Goal: Task Accomplishment & Management: Complete application form

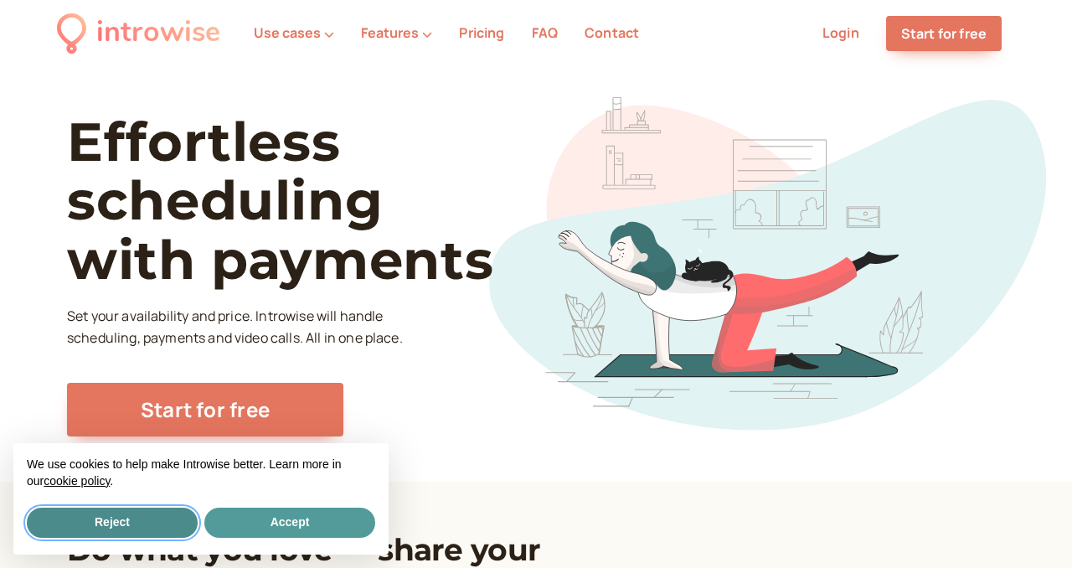
click at [116, 520] on button "Reject" at bounding box center [112, 523] width 171 height 30
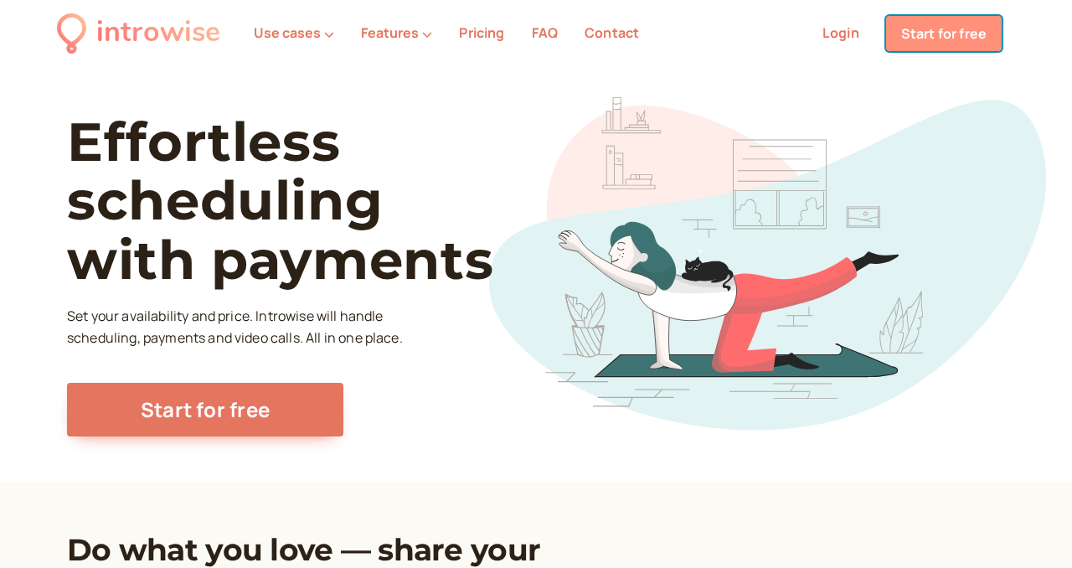
click at [949, 40] on link "Start for free" at bounding box center [944, 33] width 116 height 35
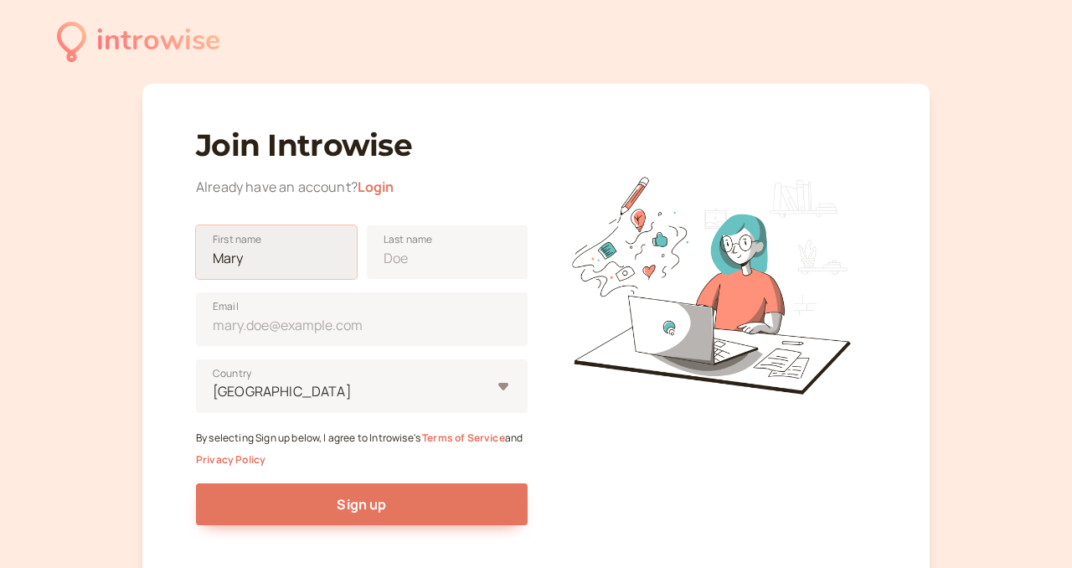
click at [299, 263] on input "First name" at bounding box center [276, 252] width 161 height 54
type input "Carolina"
type input "[PERSON_NAME]"
type input "Italy"
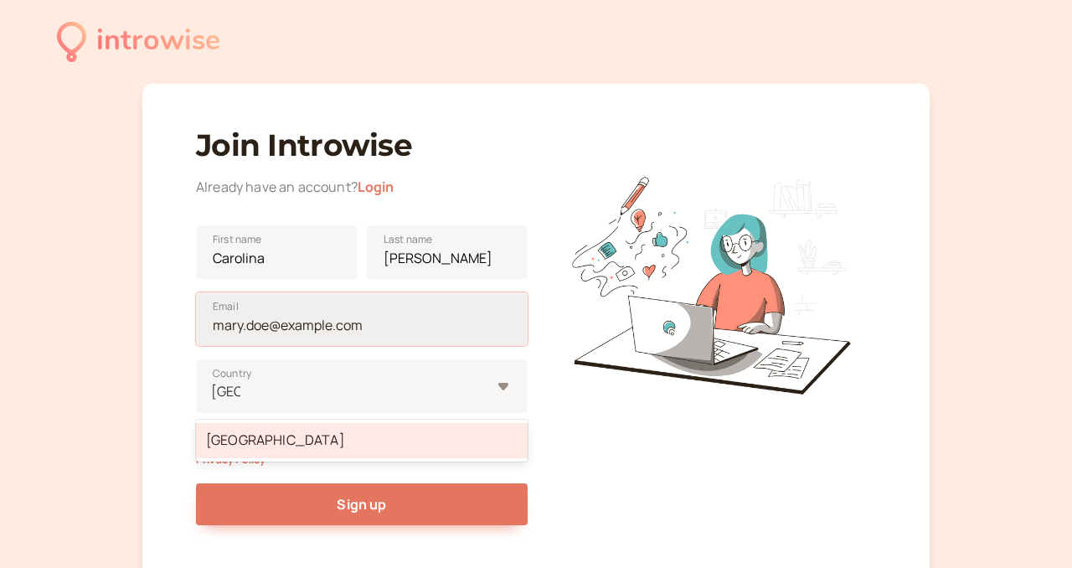
click at [372, 324] on input "Email" at bounding box center [362, 319] width 332 height 54
type input "carolina.corbo@icloud.com"
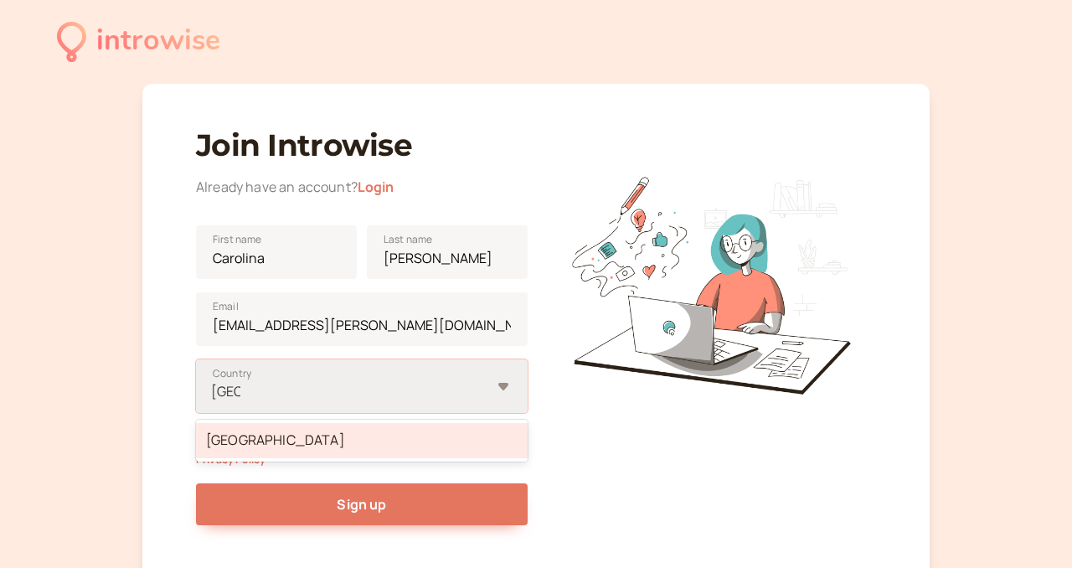
click at [358, 446] on div "Italy" at bounding box center [362, 440] width 332 height 35
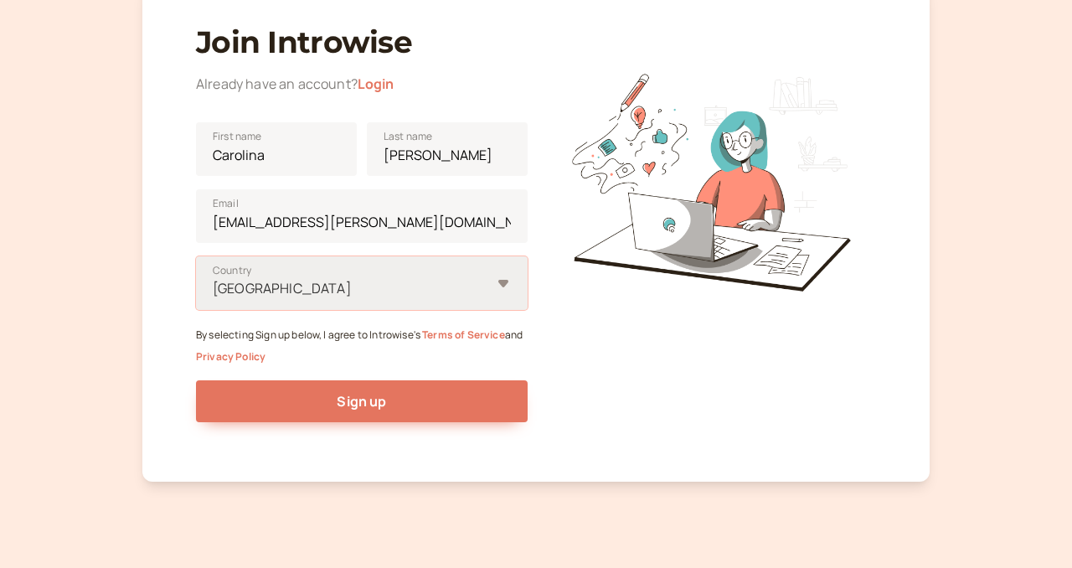
scroll to position [117, 0]
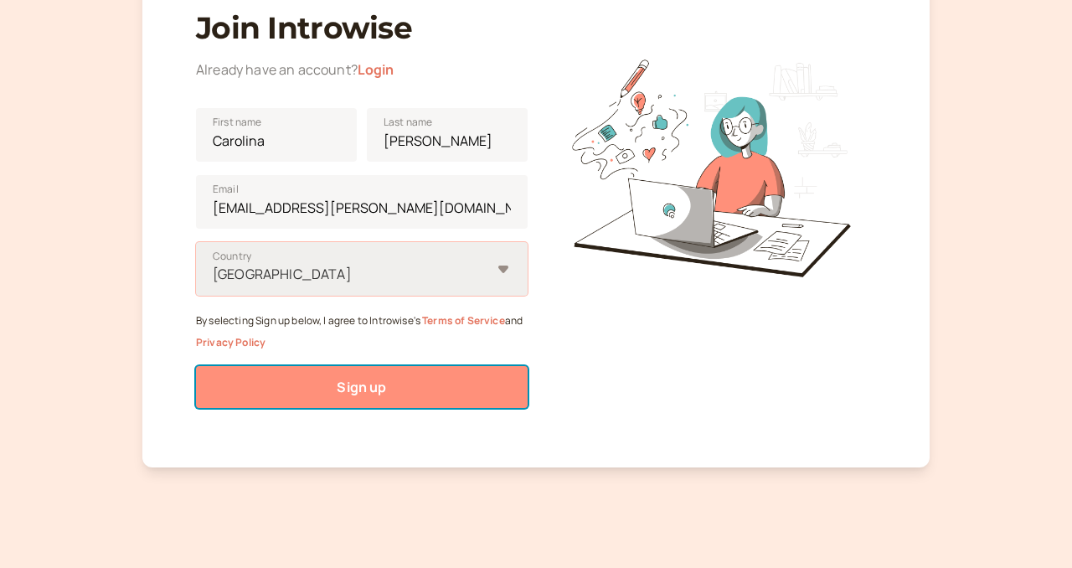
click at [371, 383] on span "Sign up" at bounding box center [361, 387] width 49 height 18
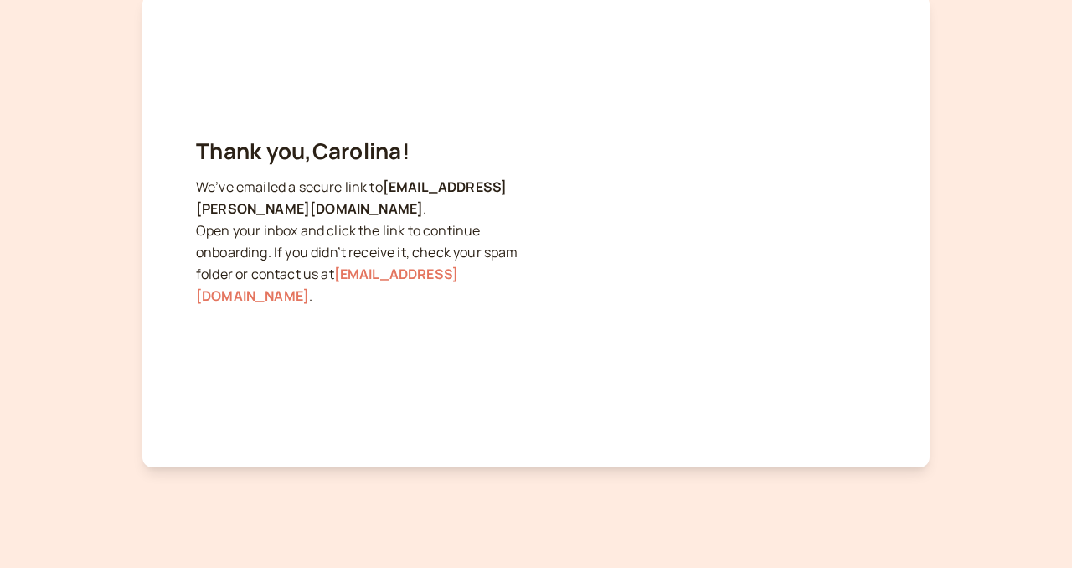
scroll to position [0, 0]
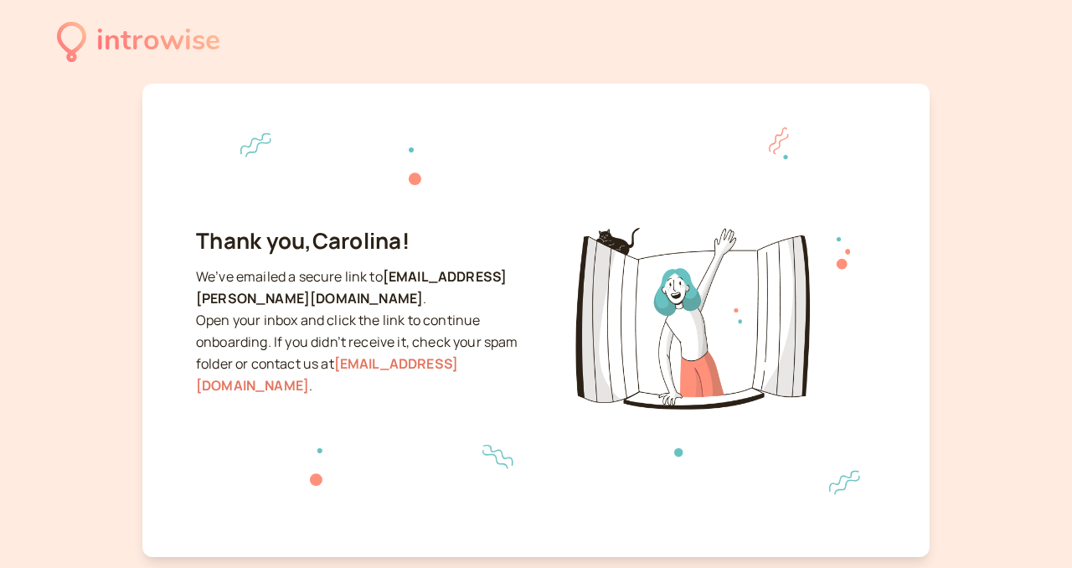
click at [115, 41] on div "introwise" at bounding box center [158, 41] width 124 height 46
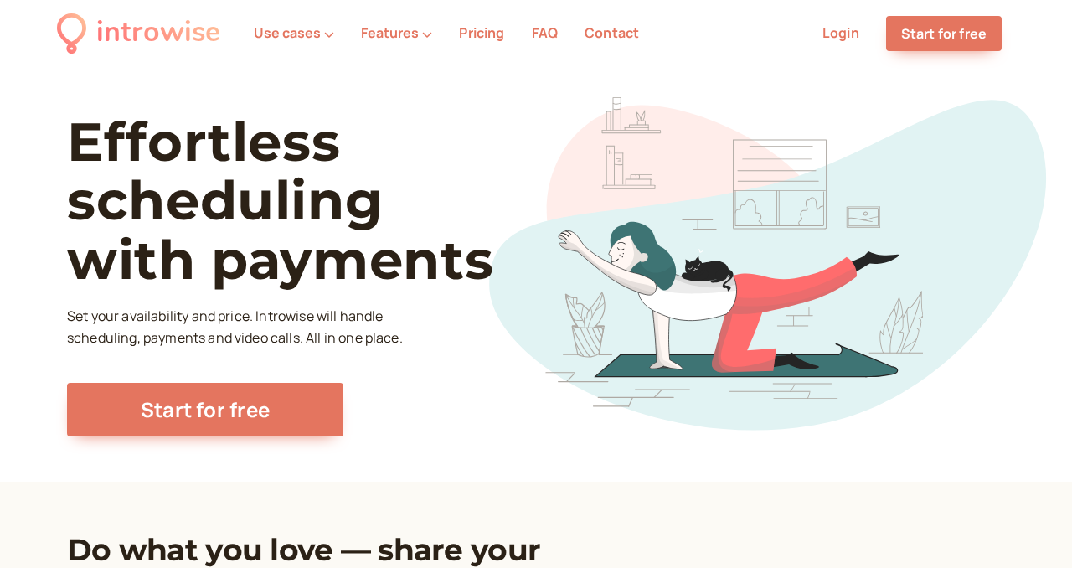
click at [852, 27] on link "Login" at bounding box center [841, 32] width 37 height 18
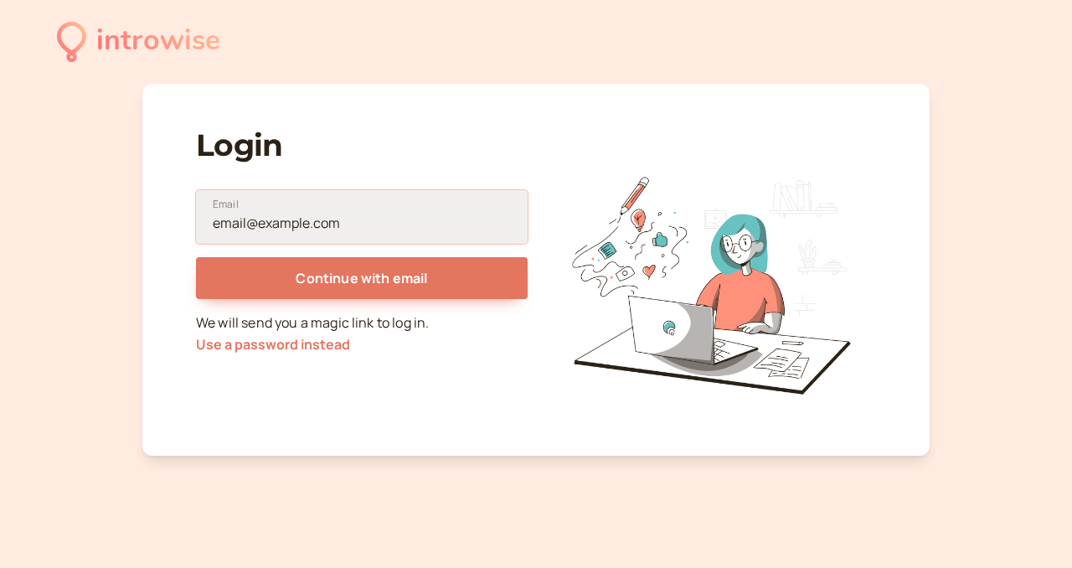
click at [353, 214] on input "Email" at bounding box center [362, 217] width 332 height 54
click at [381, 227] on input "[EMAIL_ADDRESS][PERSON_NAME][PERSON_NAME][DOMAIN_NAME]" at bounding box center [362, 217] width 332 height 54
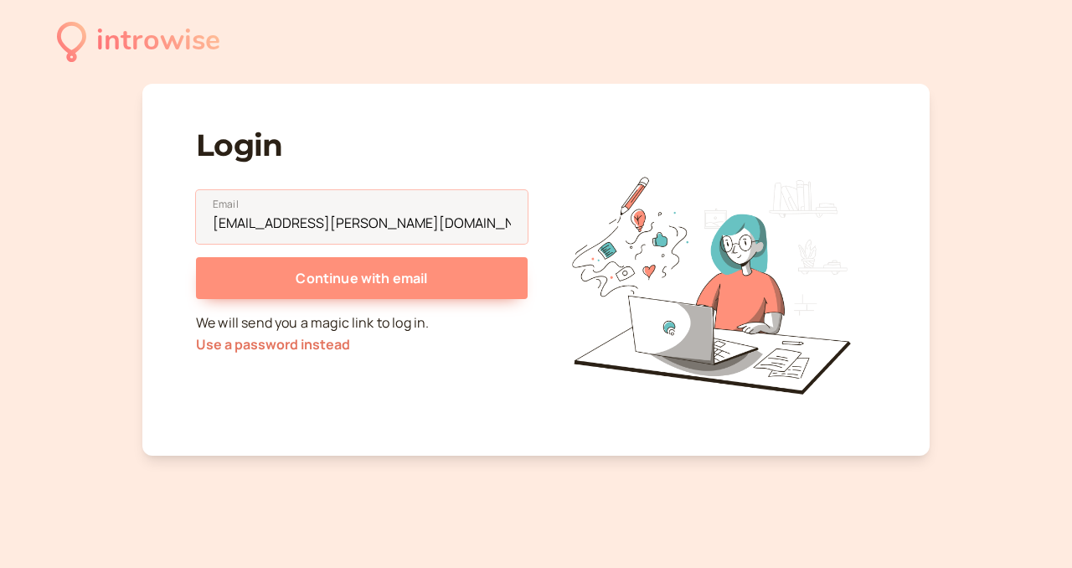
type input "carolina.corbo@icloud.com"
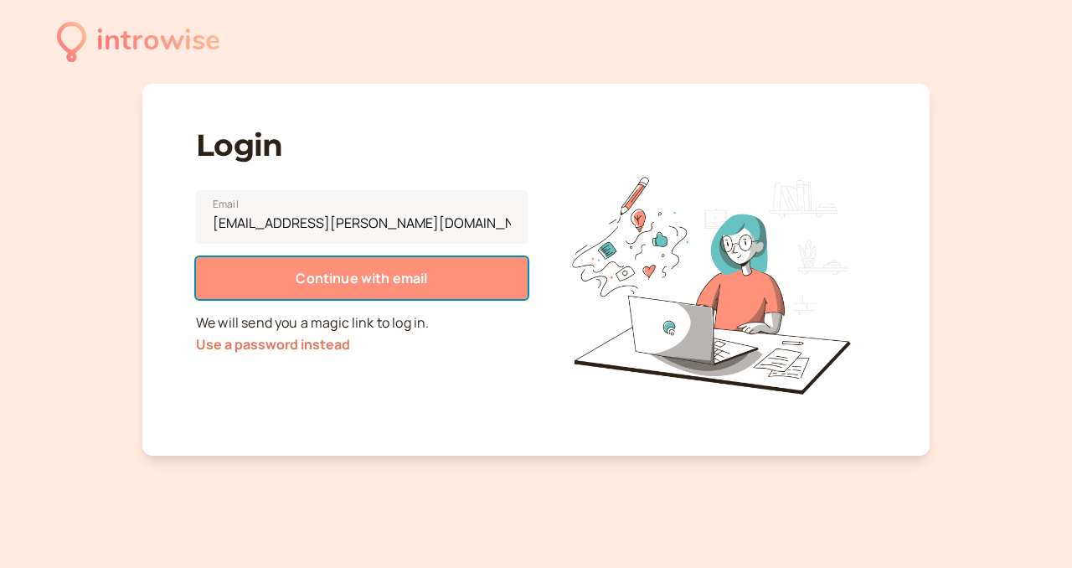
click at [398, 273] on span "Continue with email" at bounding box center [362, 278] width 132 height 18
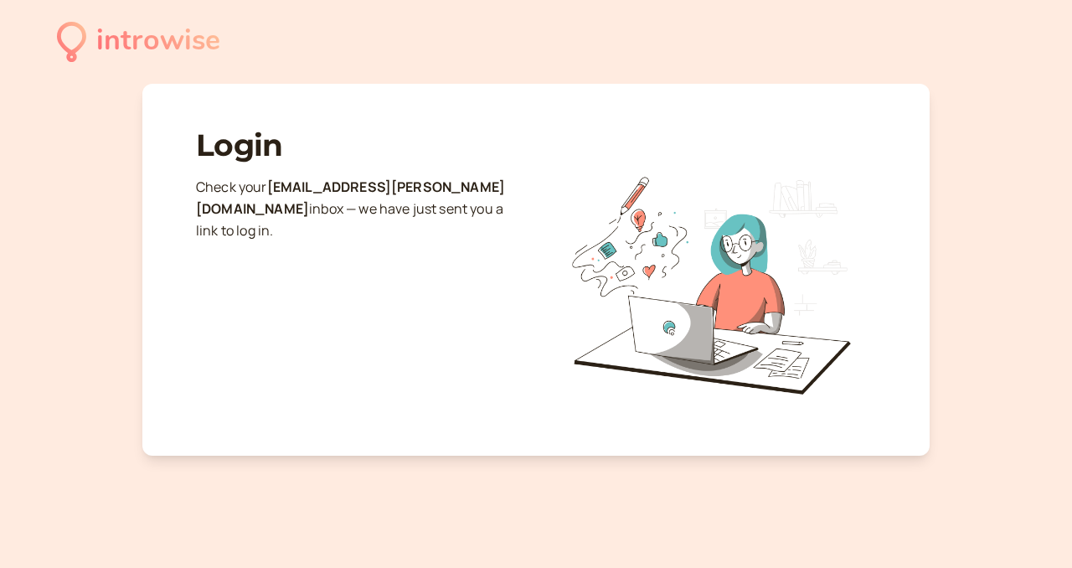
click at [116, 45] on div "introwise" at bounding box center [158, 41] width 124 height 46
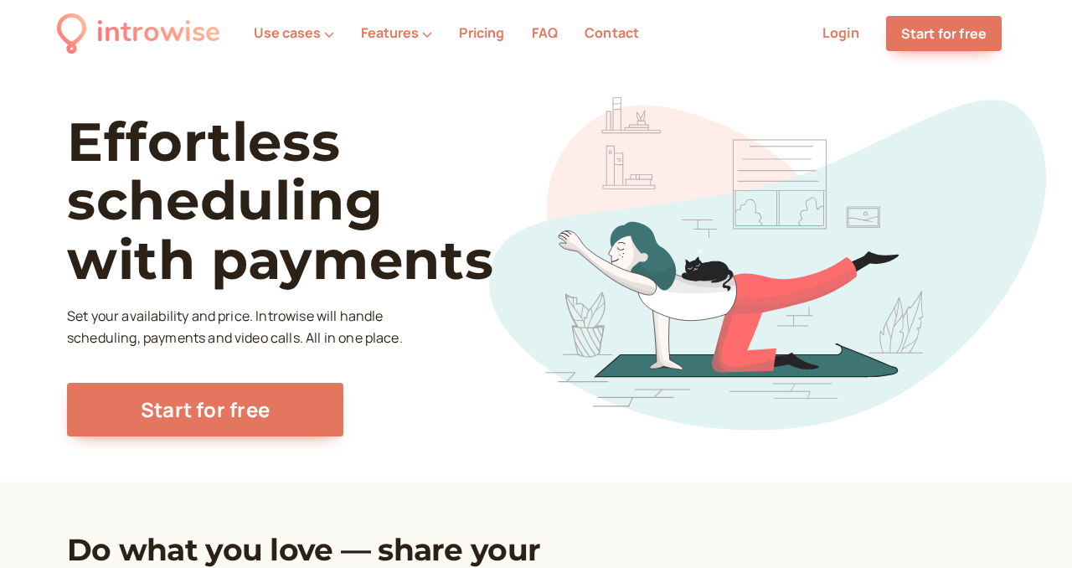
click at [843, 23] on li "Login" at bounding box center [841, 34] width 64 height 22
click at [843, 30] on link "Login" at bounding box center [841, 32] width 37 height 18
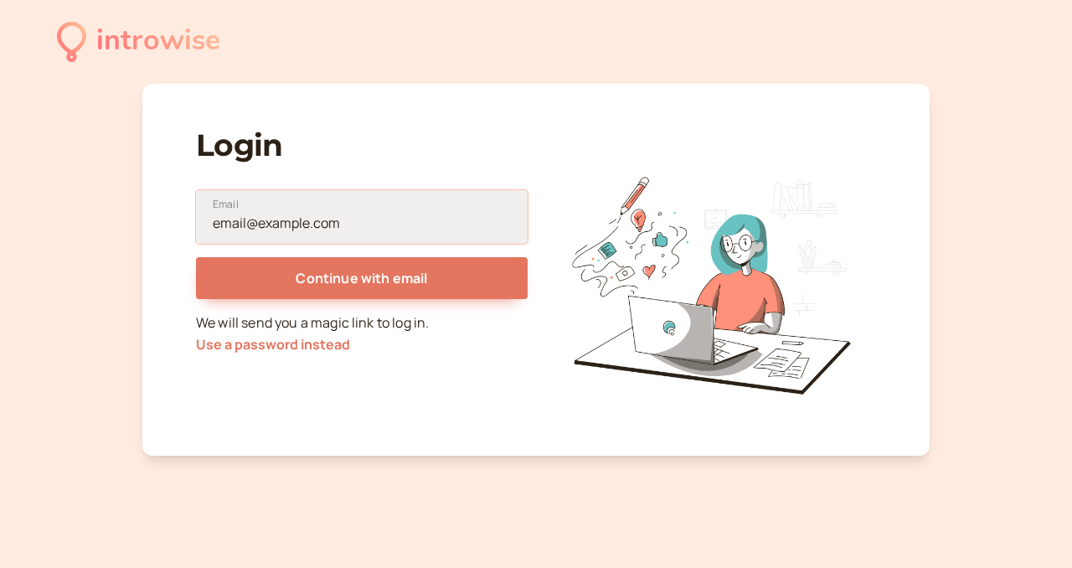
click at [399, 229] on input "Email" at bounding box center [362, 217] width 332 height 54
click at [407, 229] on input "[EMAIL_ADDRESS][PERSON_NAME][PERSON_NAME][DOMAIN_NAME]" at bounding box center [362, 217] width 332 height 54
type input "carolina.corbo@icloud.com"
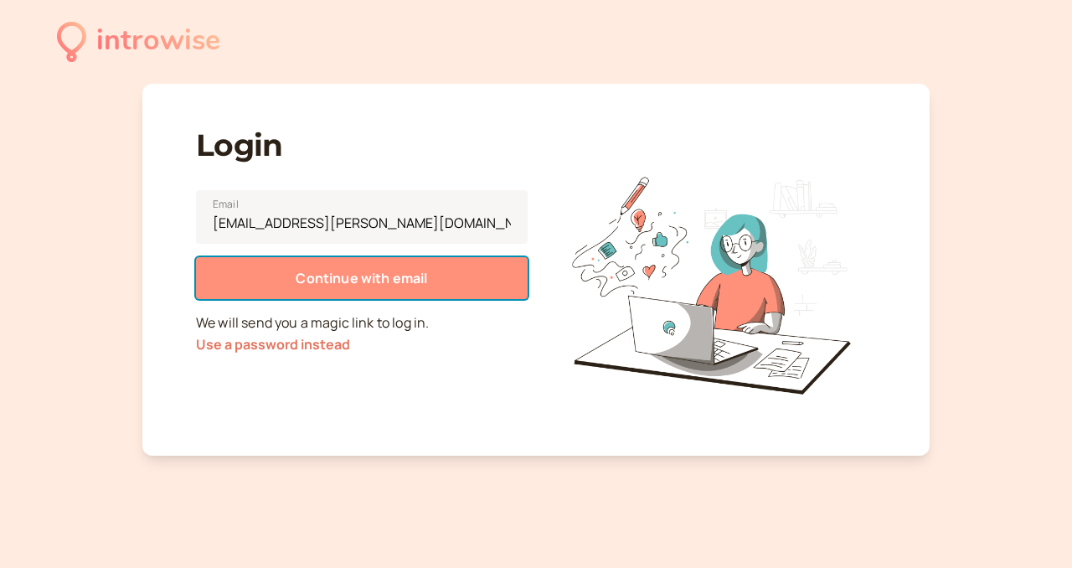
click at [359, 284] on span "Continue with email" at bounding box center [362, 278] width 132 height 18
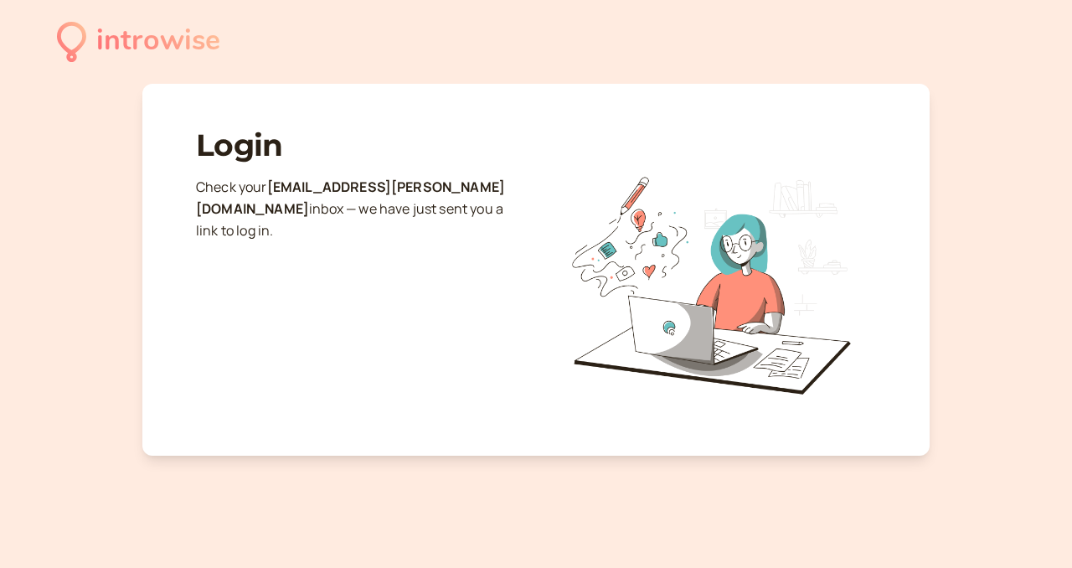
click at [148, 43] on div "introwise" at bounding box center [158, 41] width 124 height 46
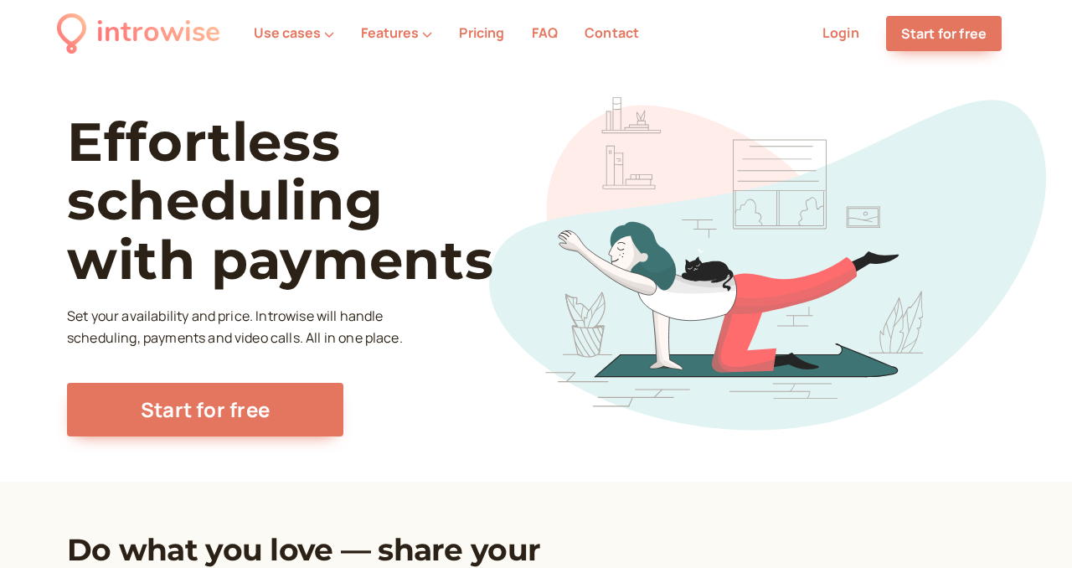
click at [848, 25] on link "Login" at bounding box center [841, 32] width 37 height 18
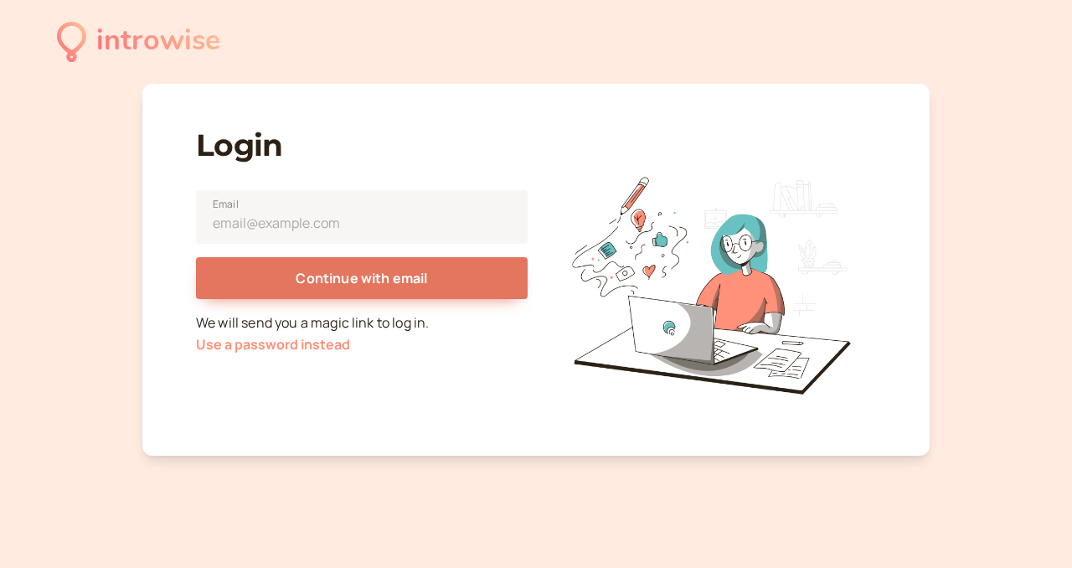
click at [322, 343] on button "Use a password instead" at bounding box center [273, 344] width 154 height 15
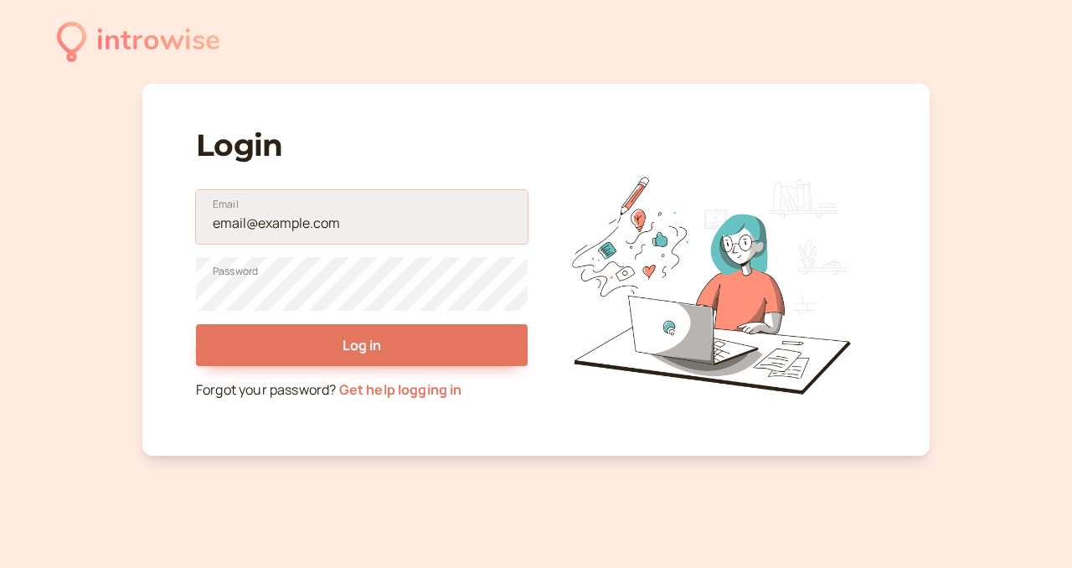
click at [337, 230] on input "Email" at bounding box center [362, 217] width 332 height 54
click at [377, 222] on input "[EMAIL_ADDRESS][PERSON_NAME][PERSON_NAME][DOMAIN_NAME]" at bounding box center [362, 217] width 332 height 54
type input "carolina.corbo@icloud.com"
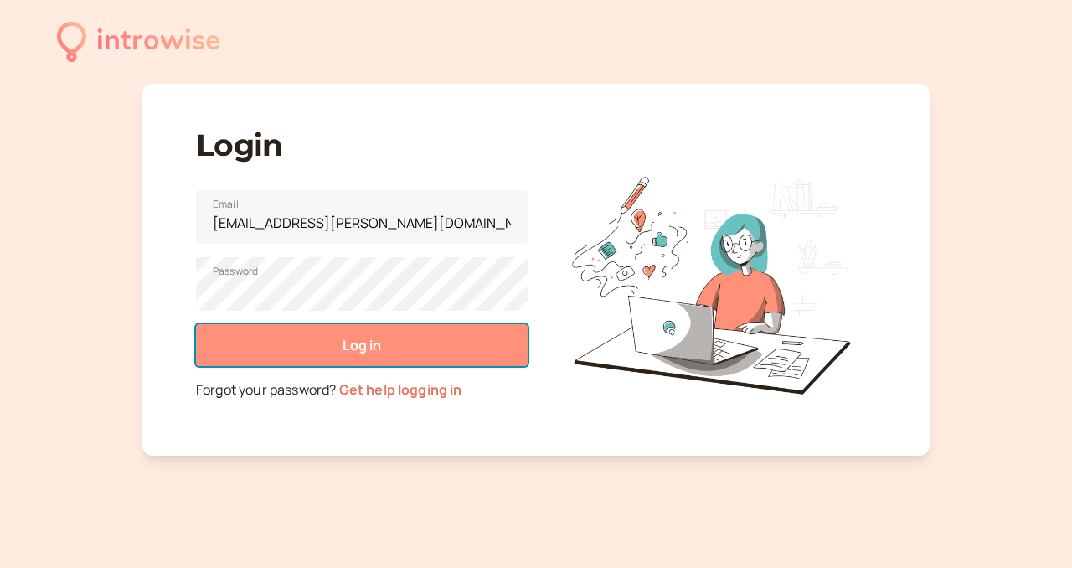
click at [375, 348] on span "Log in" at bounding box center [362, 345] width 39 height 18
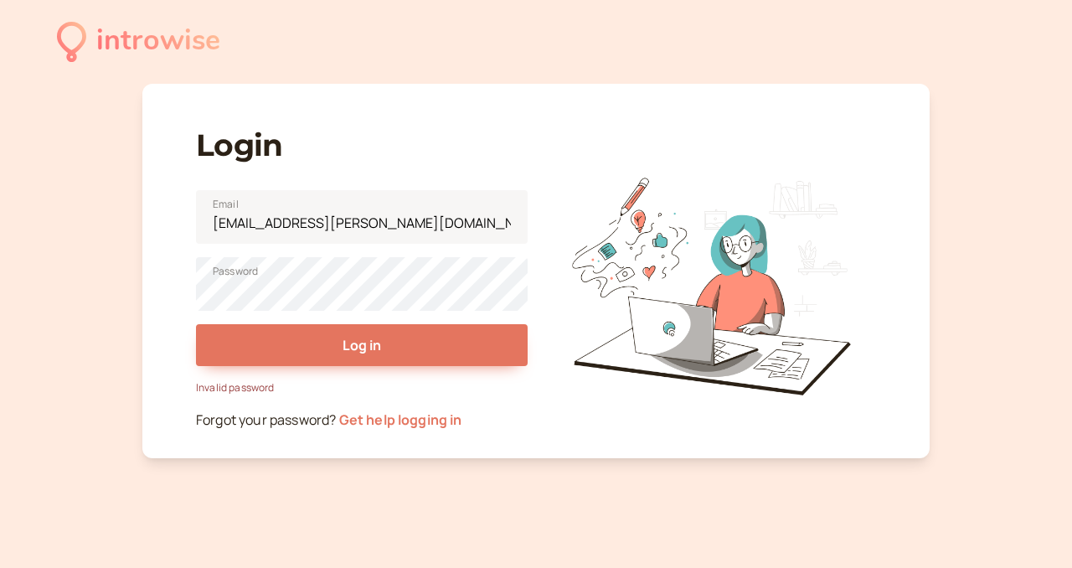
click at [390, 421] on link "Get help logging in" at bounding box center [400, 419] width 123 height 18
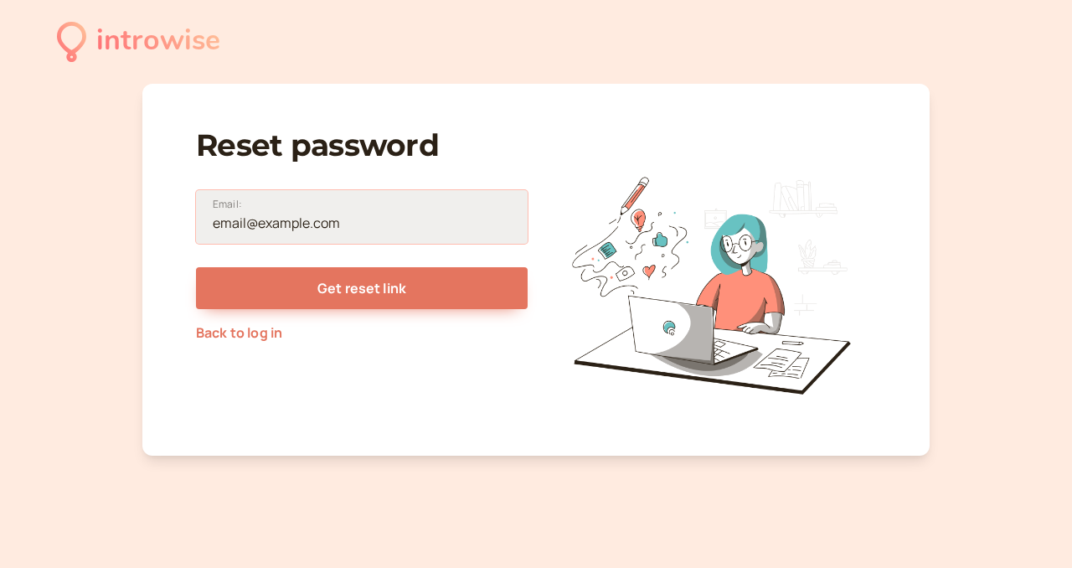
click at [451, 226] on input "Email:" at bounding box center [362, 217] width 332 height 54
type input "carolina.corbo@icloud.com"
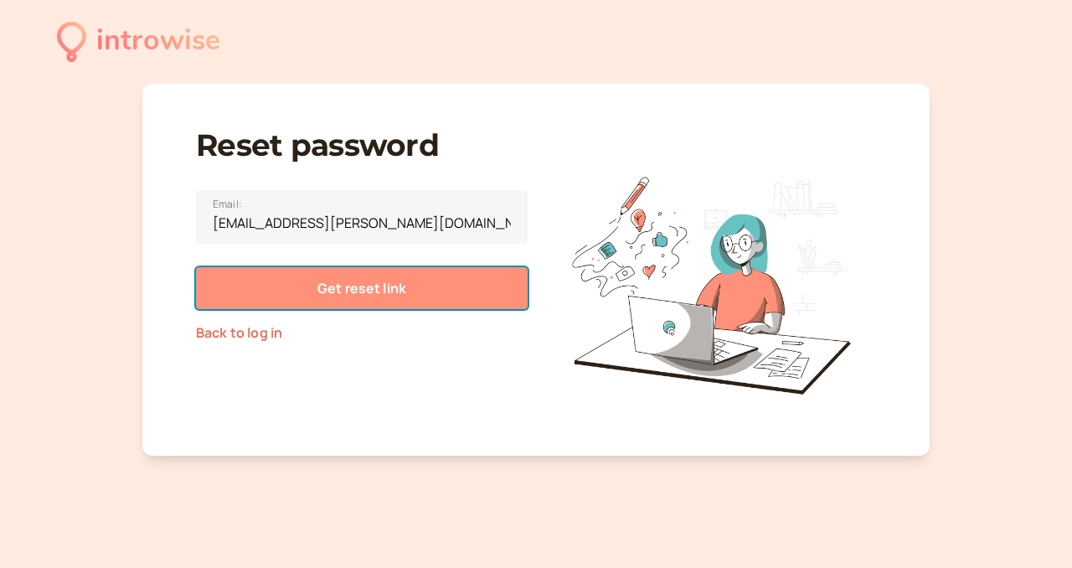
click at [413, 290] on button "Get reset link" at bounding box center [362, 288] width 332 height 42
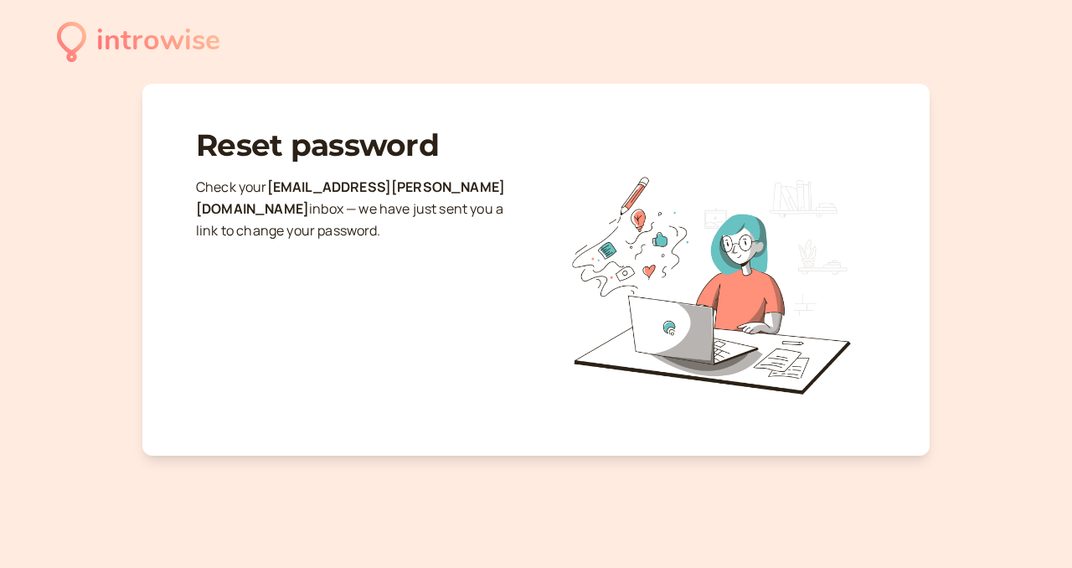
click at [119, 45] on div "introwise" at bounding box center [158, 41] width 124 height 46
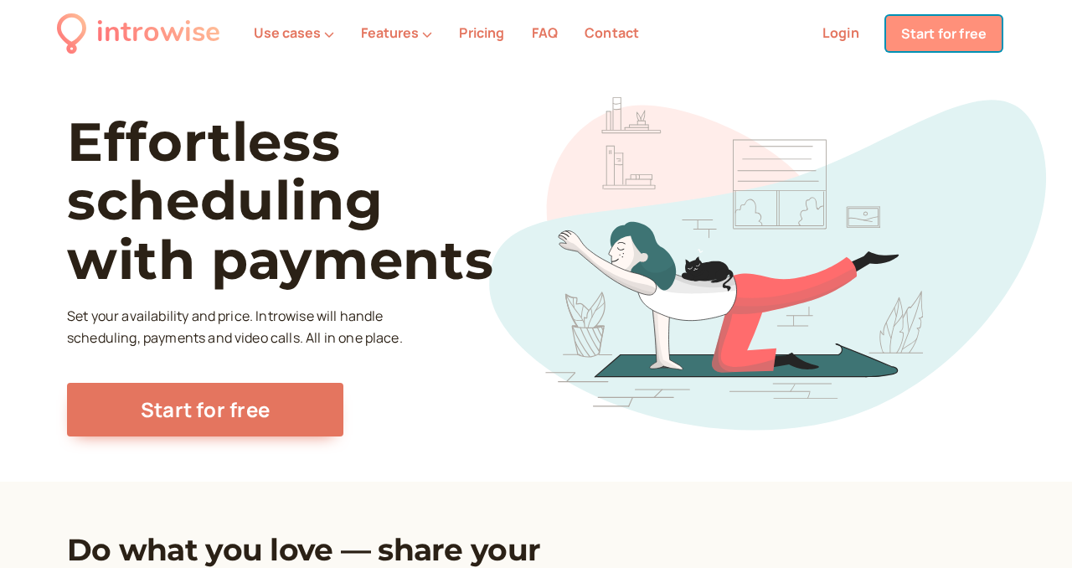
click at [954, 37] on link "Start for free" at bounding box center [944, 33] width 116 height 35
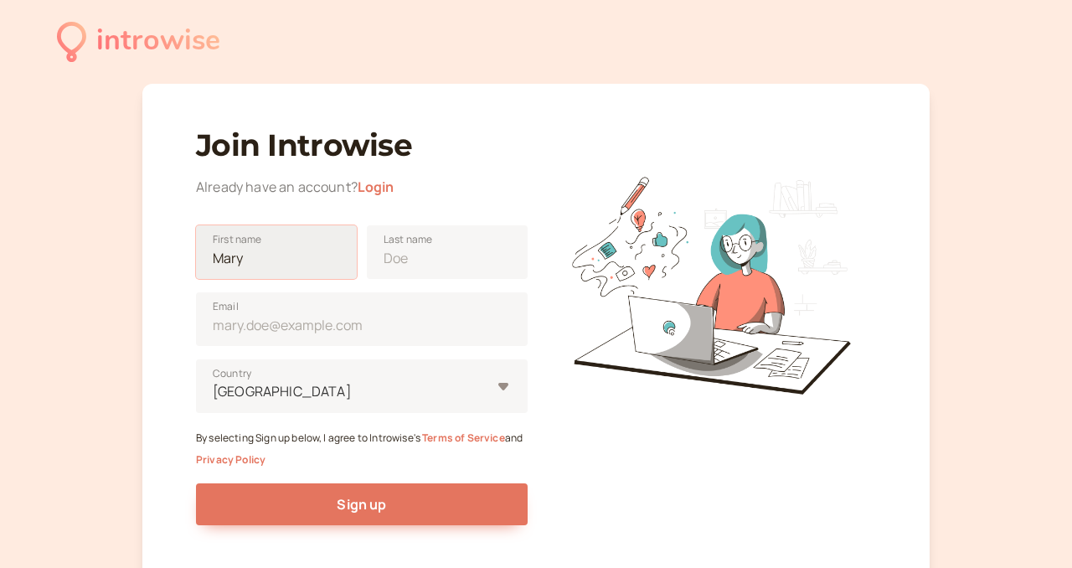
click at [297, 262] on input "First name" at bounding box center [276, 252] width 161 height 54
type input "Carolina"
type input "[PERSON_NAME]"
type input "Italy"
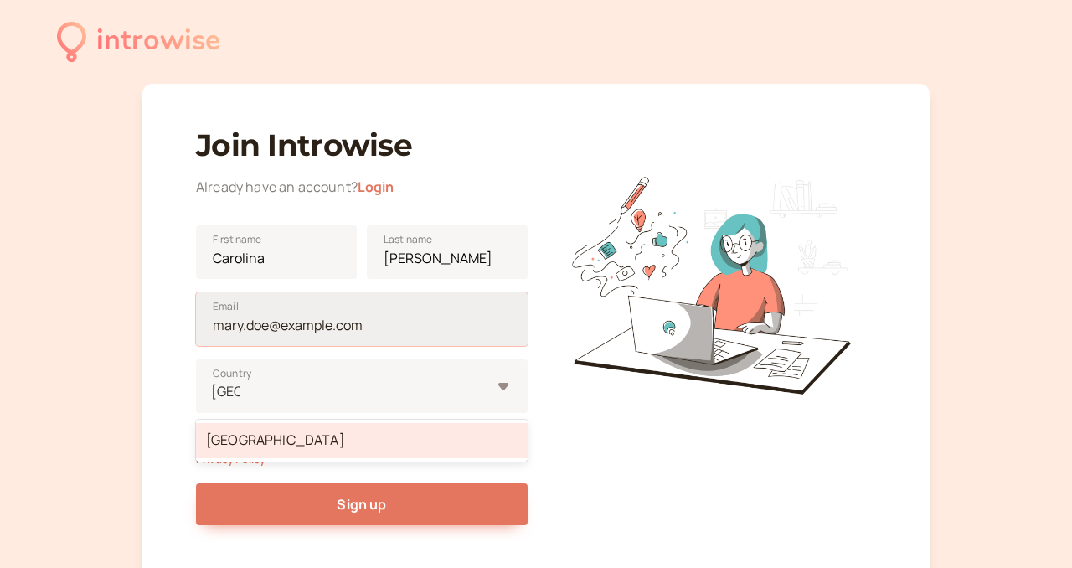
click at [333, 328] on input "Email" at bounding box center [362, 319] width 332 height 54
click at [378, 326] on input "[EMAIL_ADDRESS][PERSON_NAME][PERSON_NAME][DOMAIN_NAME]" at bounding box center [362, 319] width 332 height 54
type input "[EMAIL_ADDRESS][PERSON_NAME][PERSON_NAME][DOMAIN_NAME]"
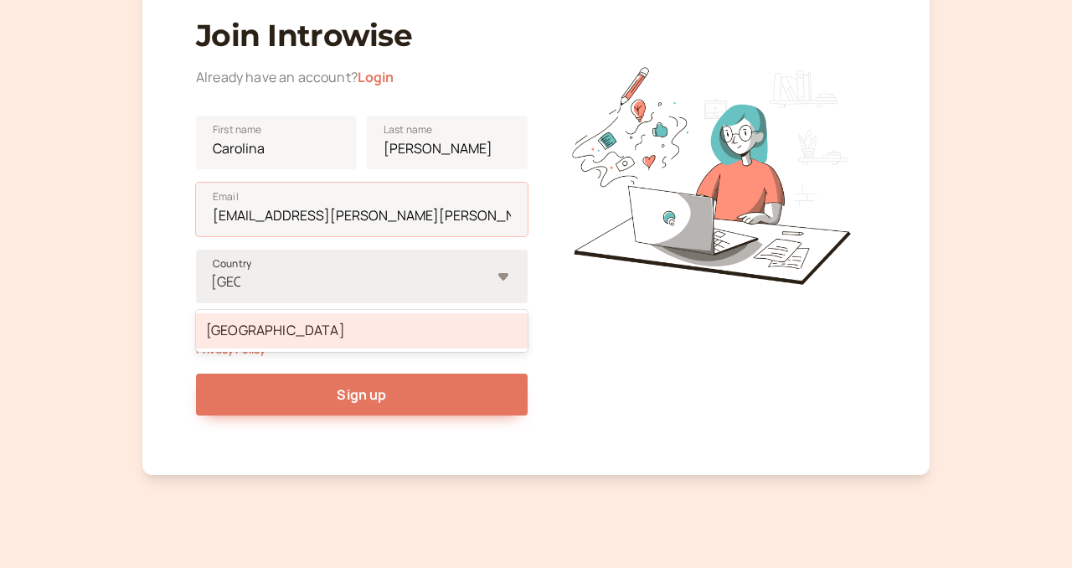
scroll to position [139, 0]
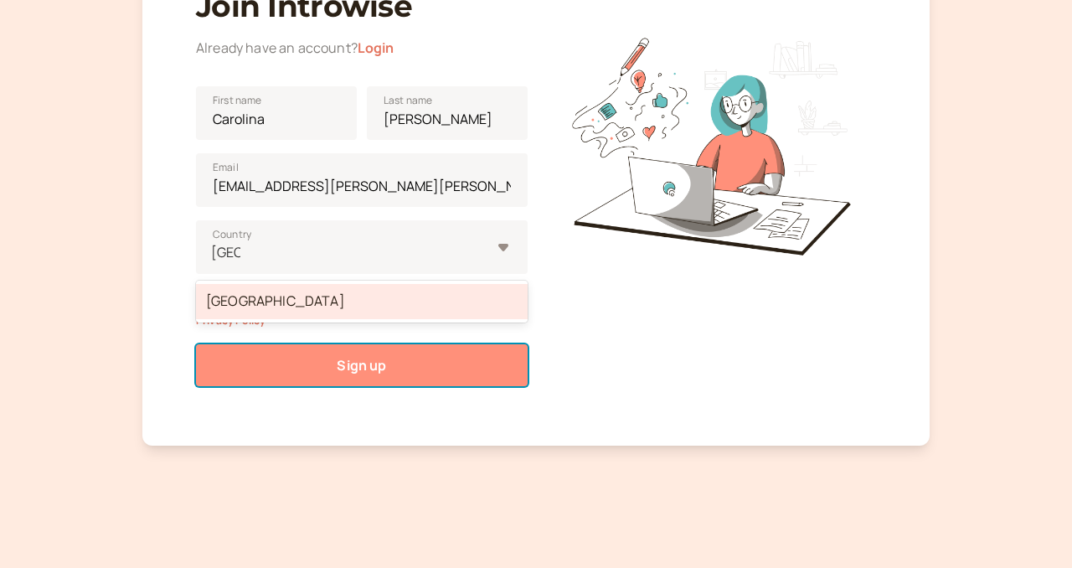
click at [361, 367] on span "Sign up" at bounding box center [361, 365] width 49 height 18
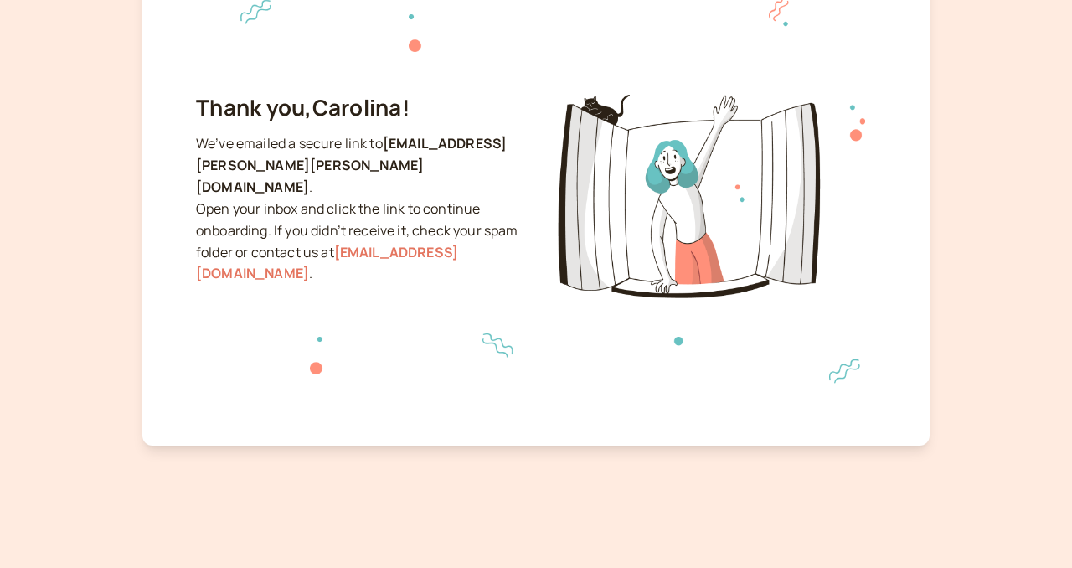
scroll to position [90, 0]
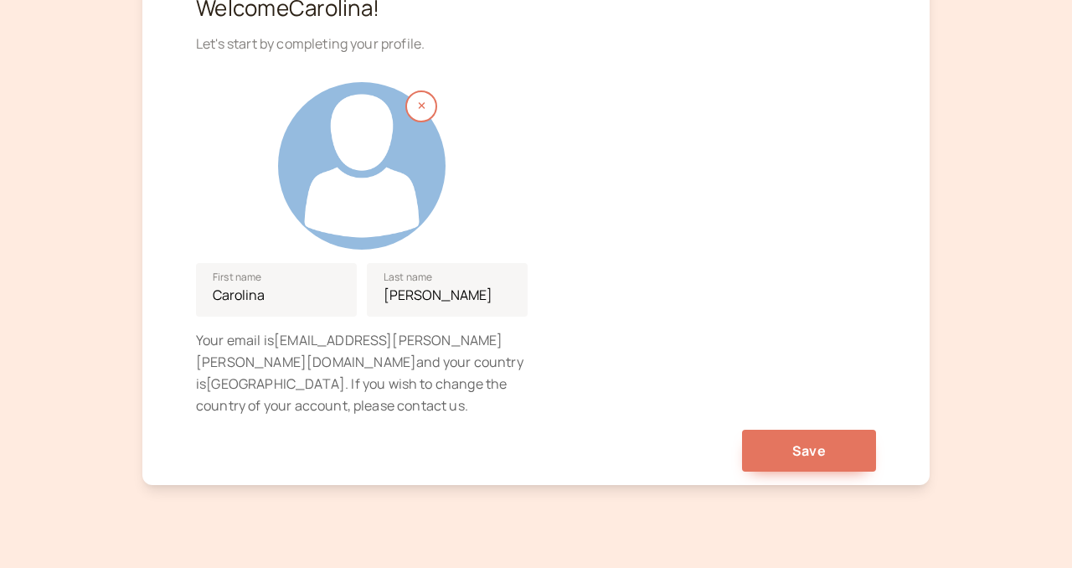
scroll to position [224, 0]
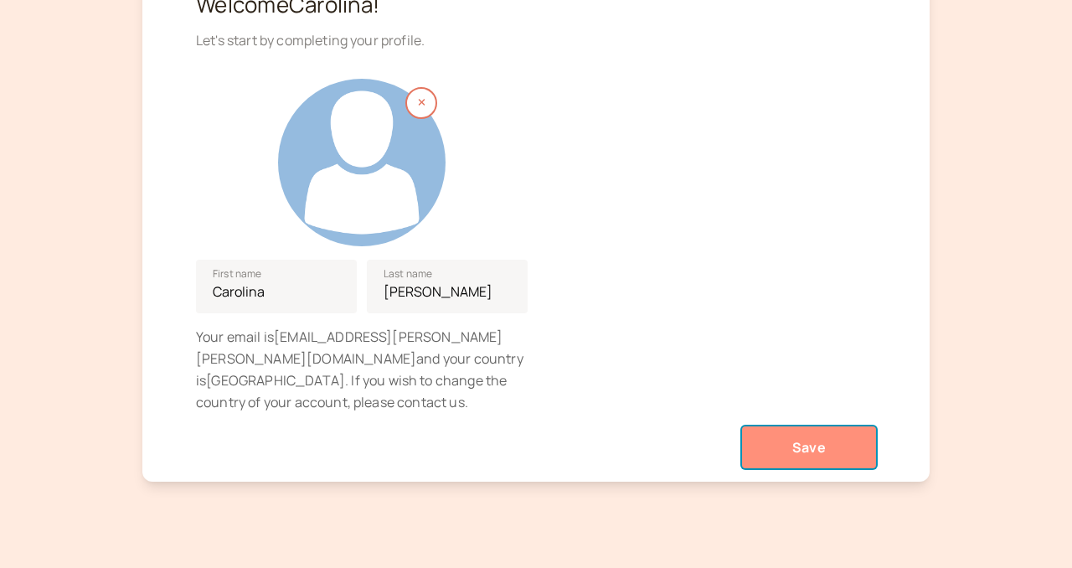
click at [807, 438] on span "Save" at bounding box center [809, 447] width 34 height 18
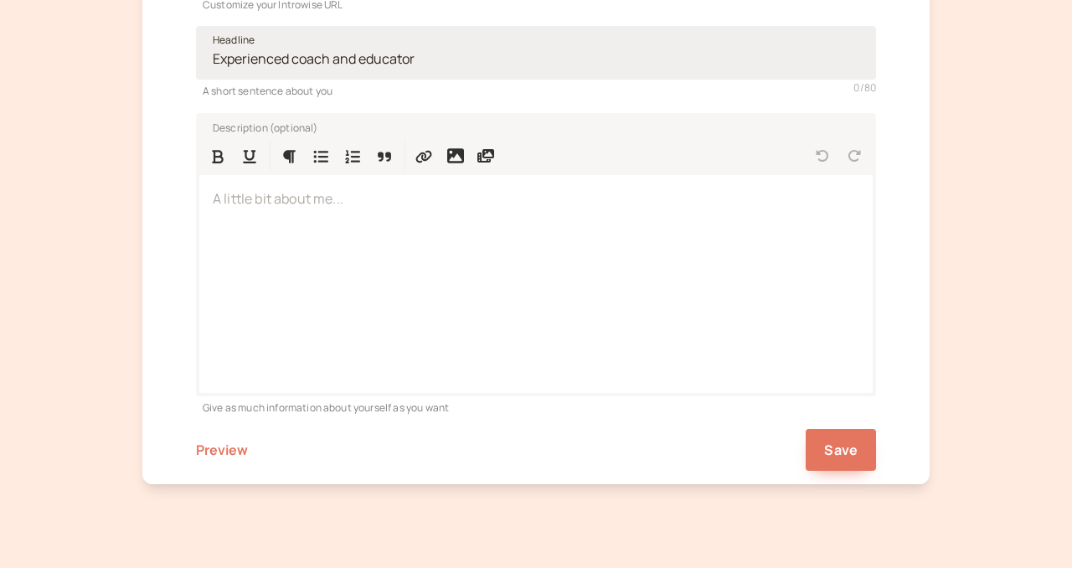
scroll to position [512, 0]
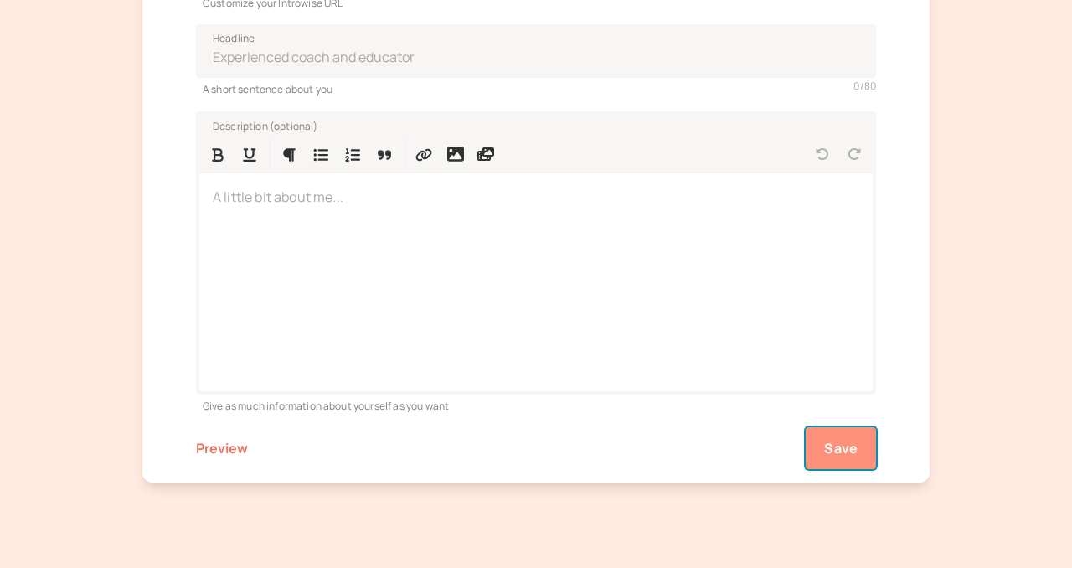
click at [829, 445] on span "Save" at bounding box center [841, 448] width 34 height 18
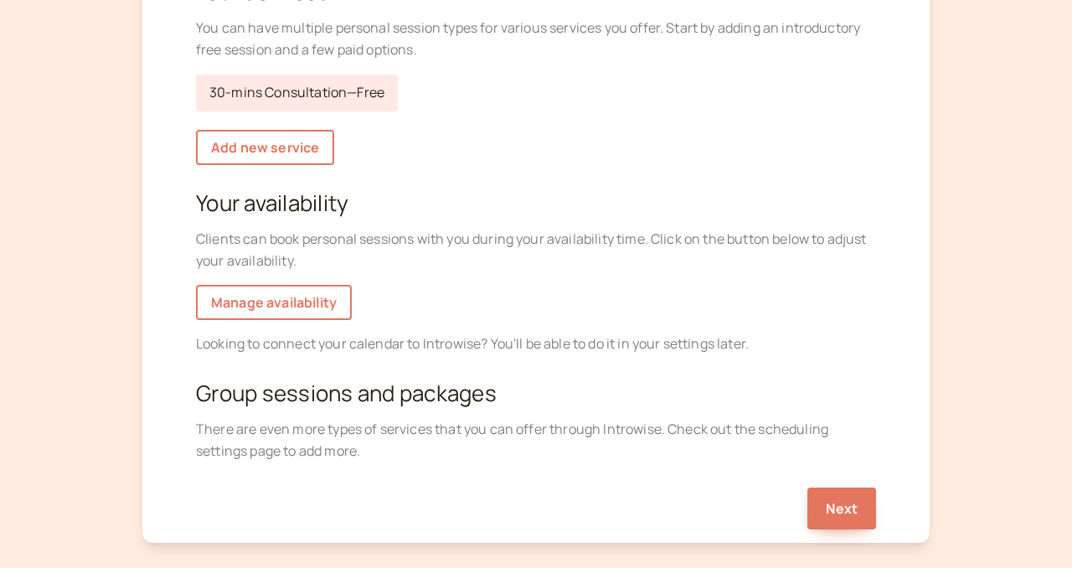
scroll to position [334, 0]
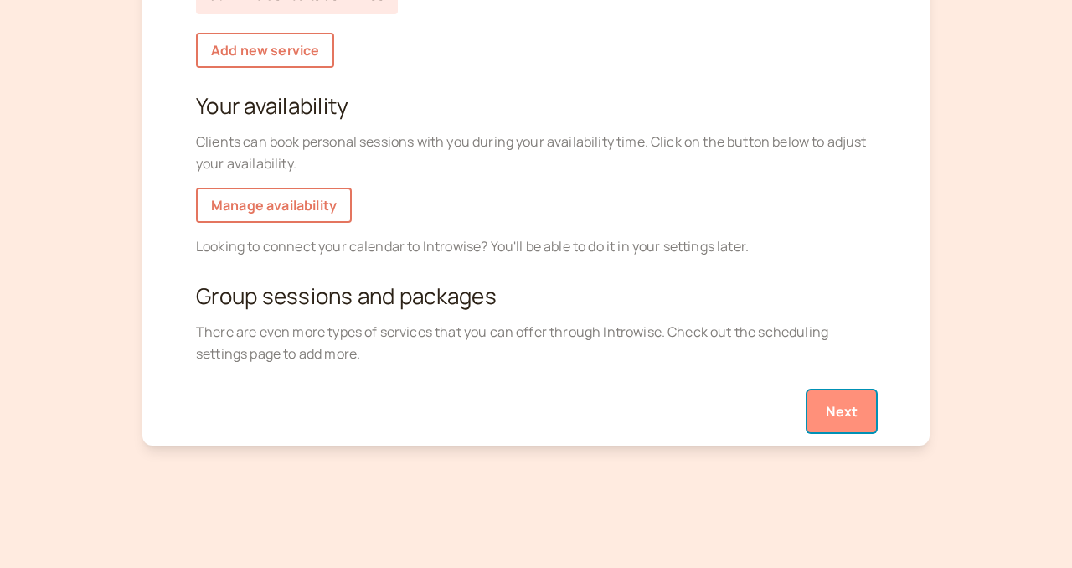
click at [850, 415] on button "Next" at bounding box center [841, 411] width 69 height 42
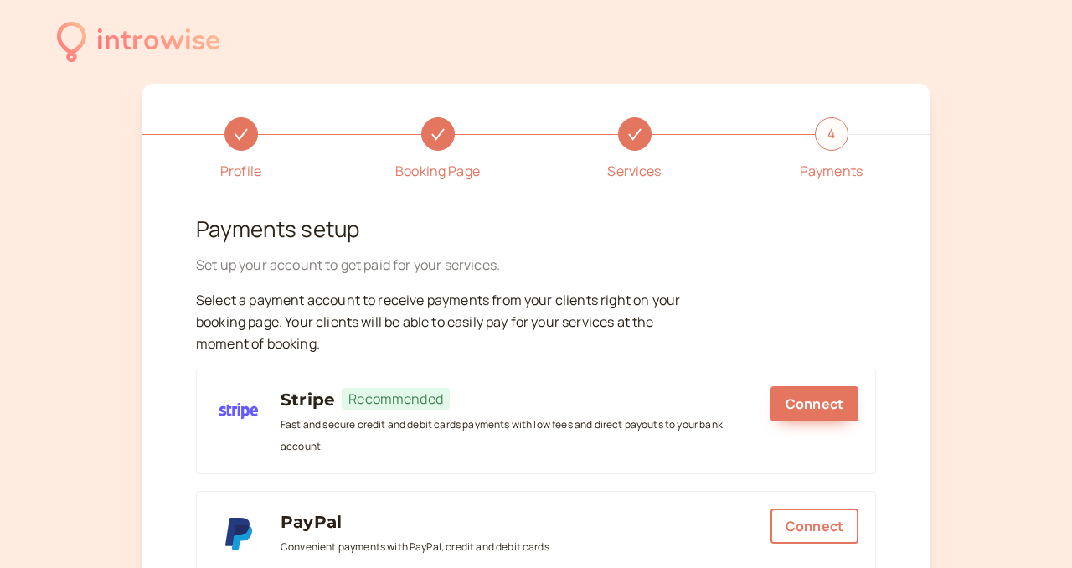
click at [833, 133] on div "4" at bounding box center [832, 134] width 34 height 34
click at [153, 47] on div "introwise" at bounding box center [158, 41] width 124 height 46
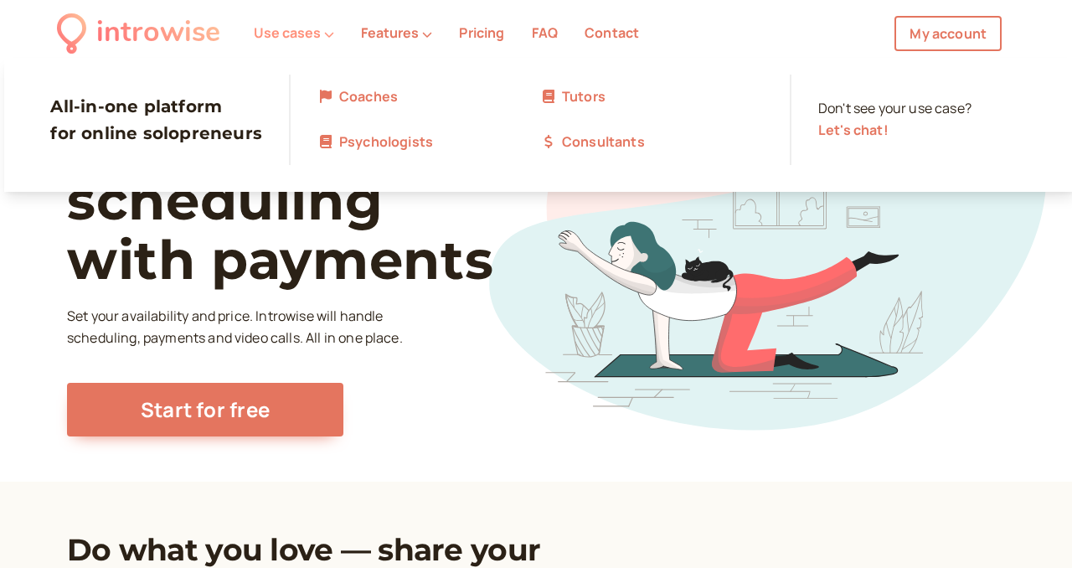
click at [304, 34] on button "Use cases" at bounding box center [294, 32] width 80 height 15
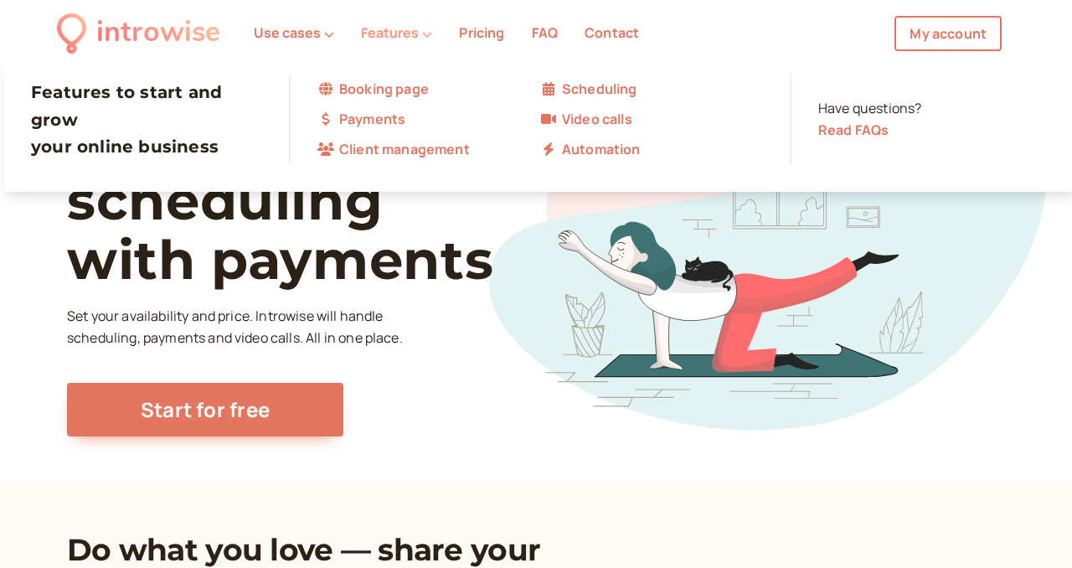
click at [391, 34] on button "Features" at bounding box center [396, 32] width 71 height 15
click at [389, 148] on link "Client management" at bounding box center [428, 150] width 223 height 22
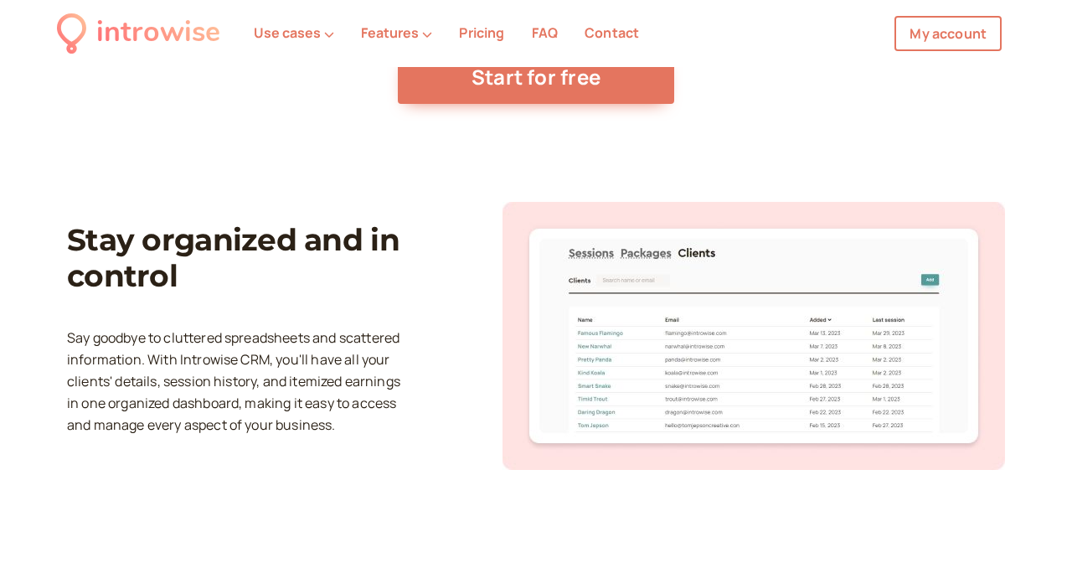
scroll to position [323, 0]
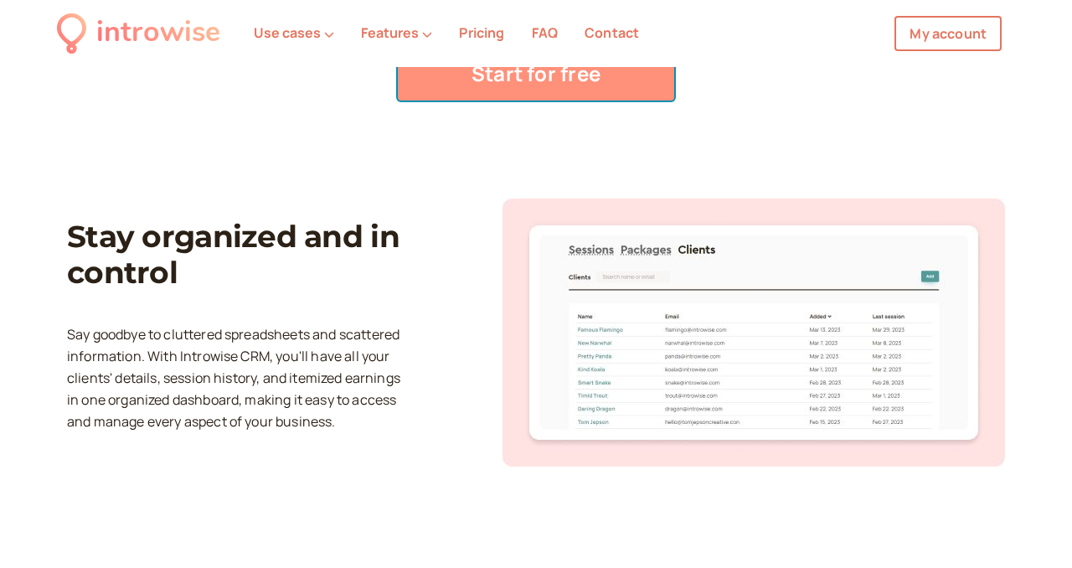
click at [516, 85] on link "Start for free" at bounding box center [536, 74] width 276 height 54
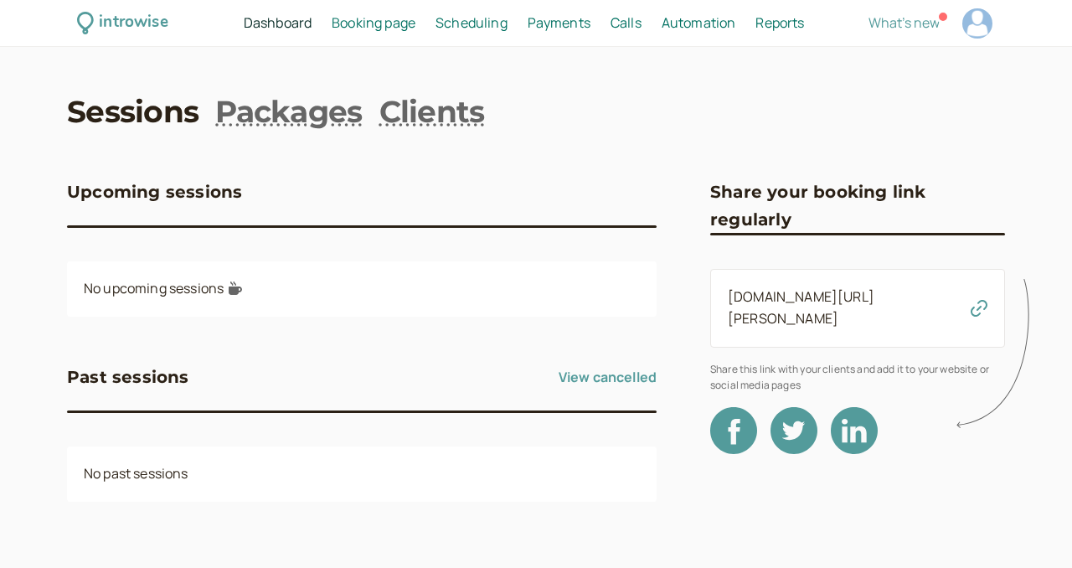
click at [470, 15] on span "Scheduling" at bounding box center [472, 22] width 72 height 18
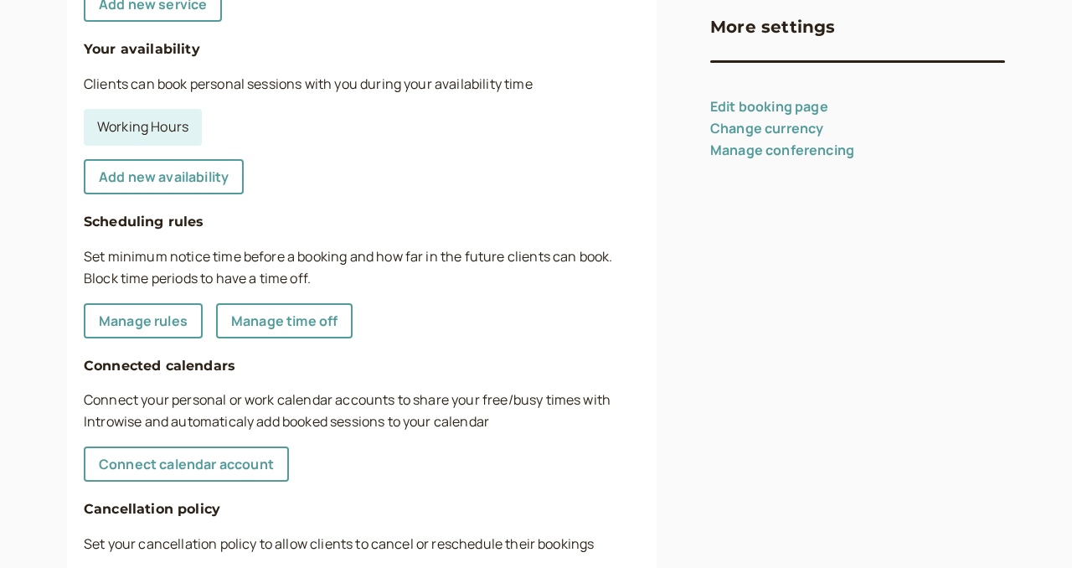
scroll to position [421, 0]
